Goal: Task Accomplishment & Management: Manage account settings

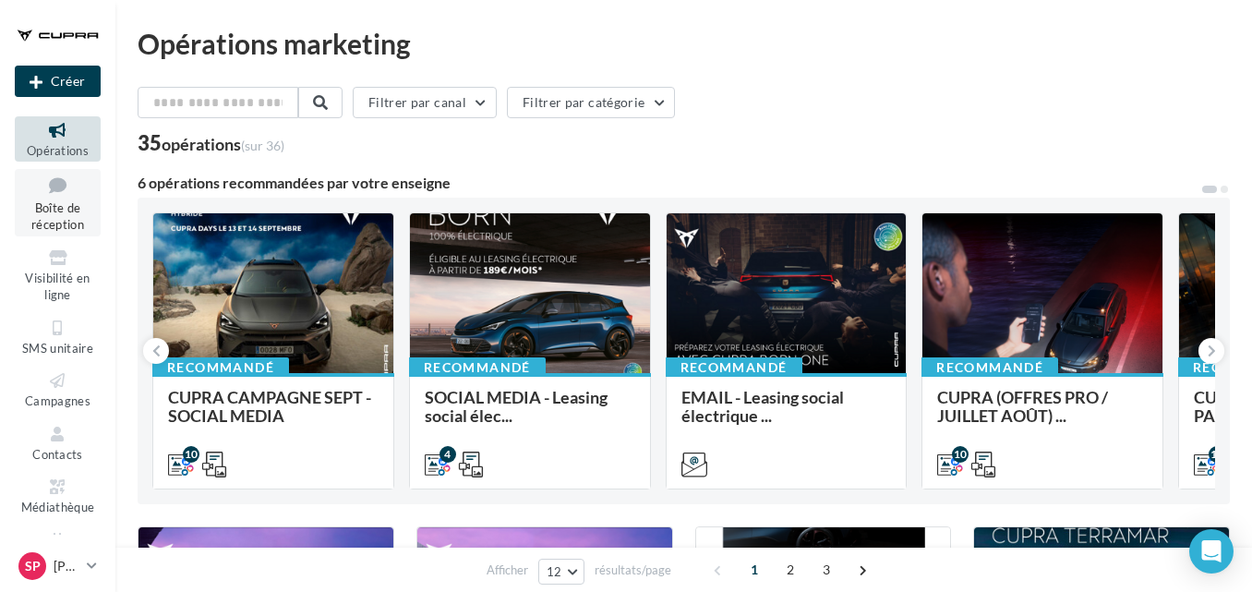
click at [48, 211] on span "Boîte de réception" at bounding box center [57, 216] width 53 height 32
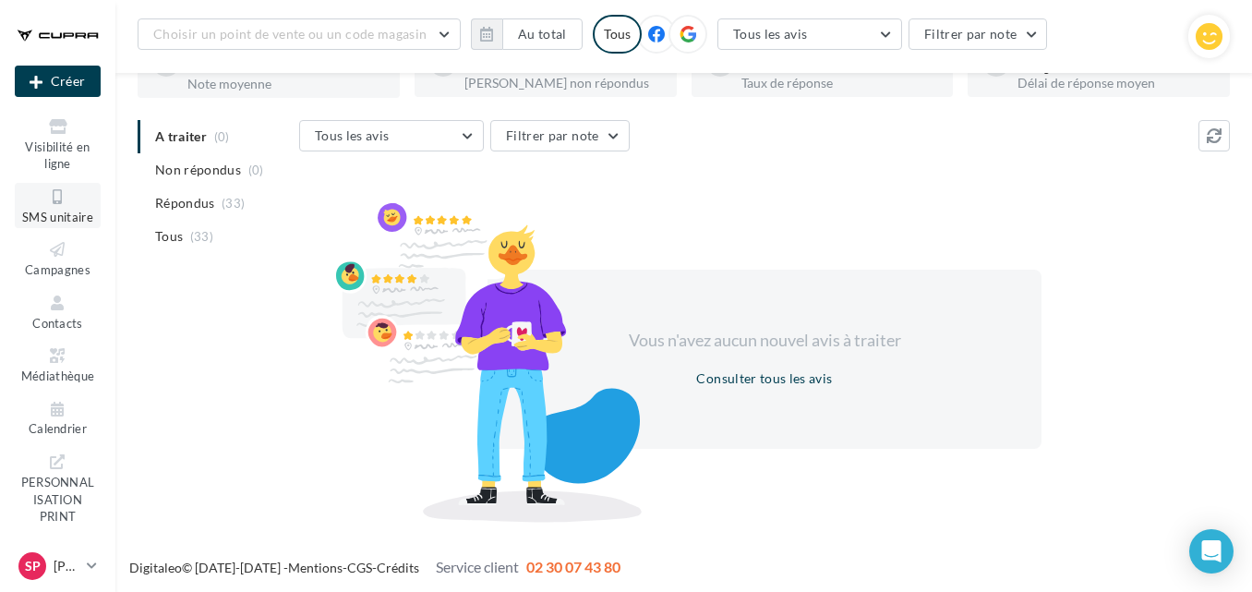
scroll to position [151, 0]
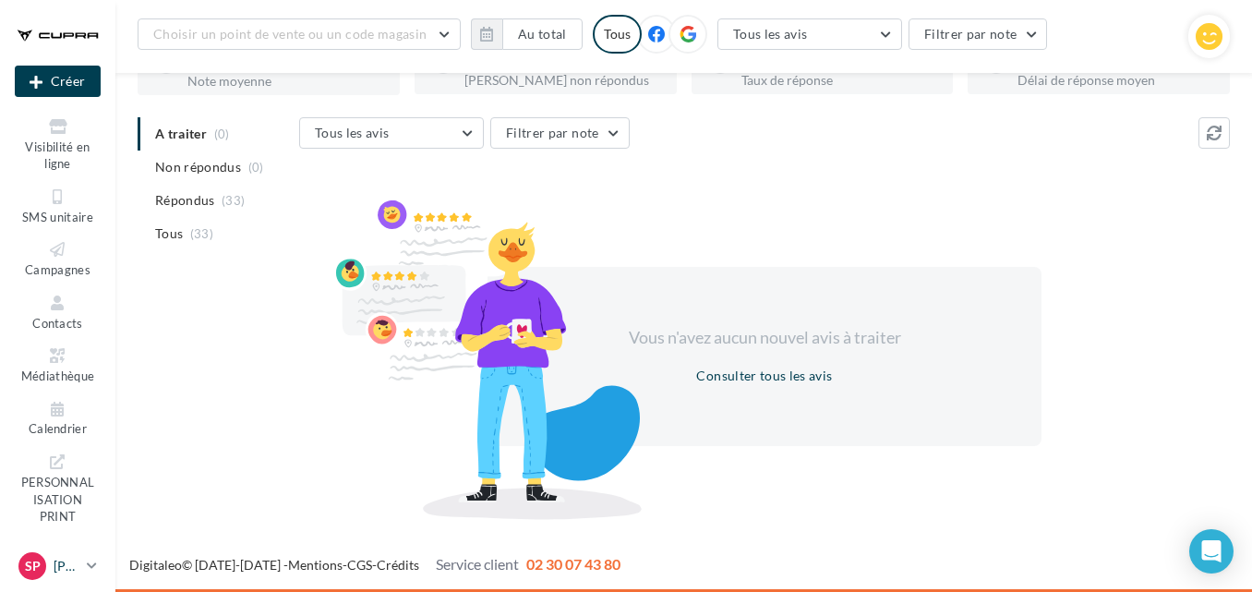
click at [92, 567] on icon at bounding box center [92, 566] width 10 height 16
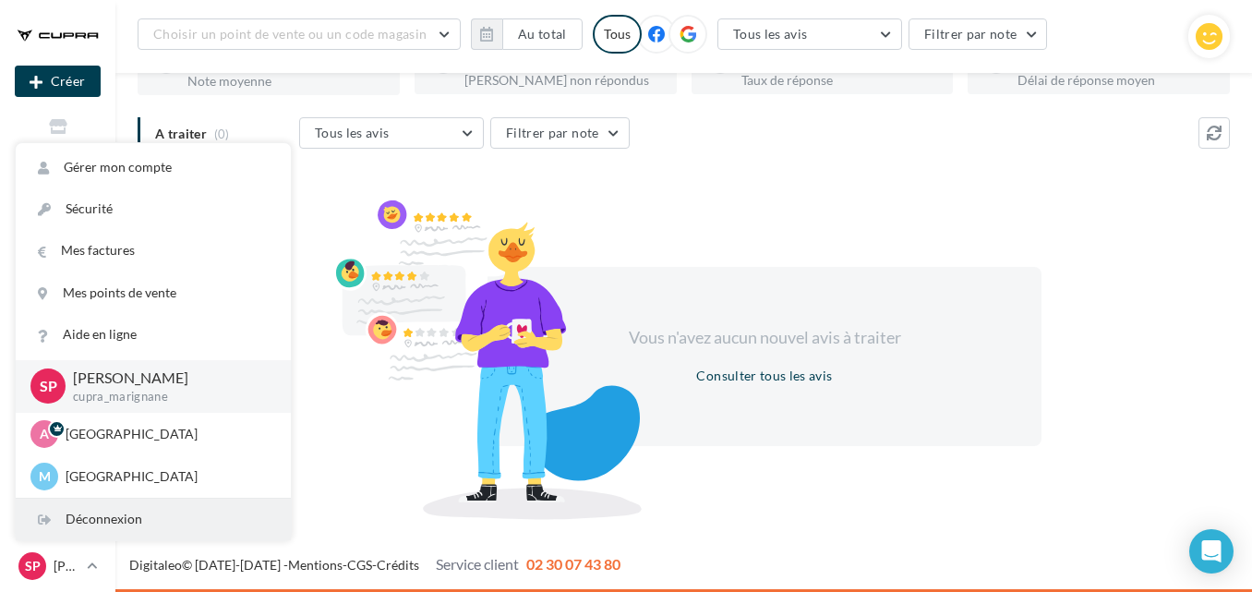
click at [124, 508] on div "Déconnexion" at bounding box center [153, 520] width 275 height 42
